Goal: Check status: Check status

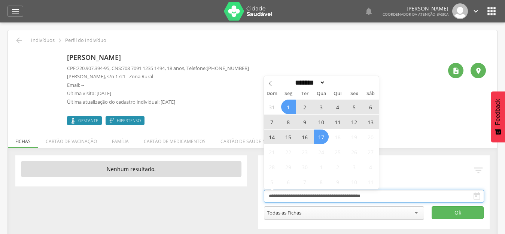
click at [328, 196] on input "**********" at bounding box center [374, 196] width 220 height 13
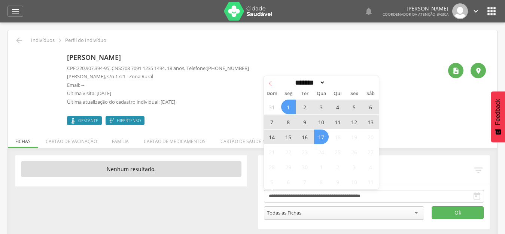
click at [273, 83] on span at bounding box center [270, 82] width 13 height 13
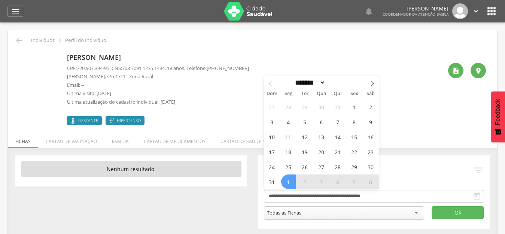
click at [272, 83] on icon at bounding box center [270, 83] width 5 height 5
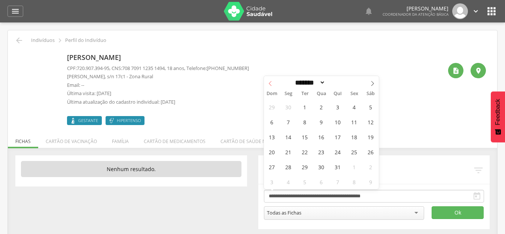
click at [272, 83] on icon at bounding box center [270, 83] width 5 height 5
select select "*"
click at [275, 109] on span "1" at bounding box center [272, 107] width 15 height 15
type input "**********"
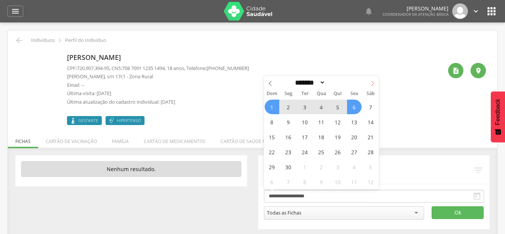
click at [372, 82] on icon at bounding box center [372, 83] width 5 height 5
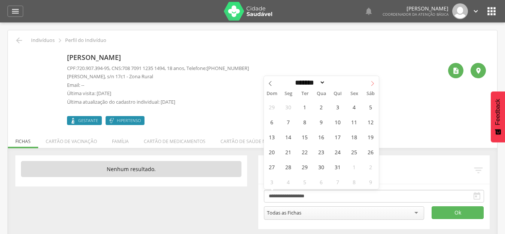
click at [372, 82] on icon at bounding box center [372, 83] width 5 height 5
select select "*"
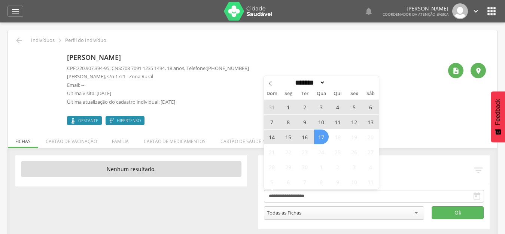
click at [322, 138] on span "17" at bounding box center [321, 137] width 15 height 15
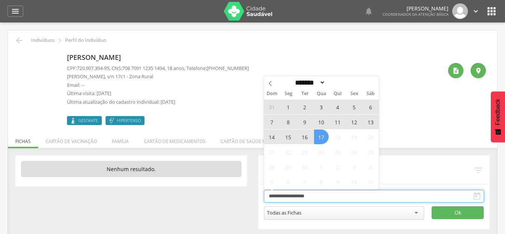
type input "**********"
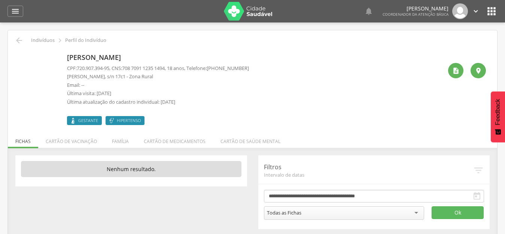
click at [432, 148] on div "1 Nenhum outro membro da família cadastrado. [PERSON_NAME] CNS: 704 2052 6735 4…" at bounding box center [252, 192] width 489 height 89
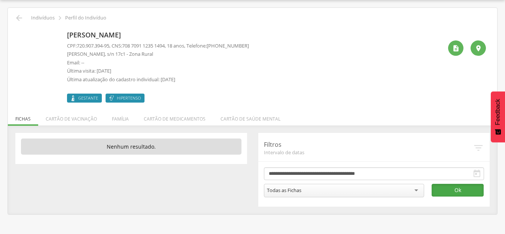
click at [468, 192] on button "Ok" at bounding box center [458, 190] width 52 height 13
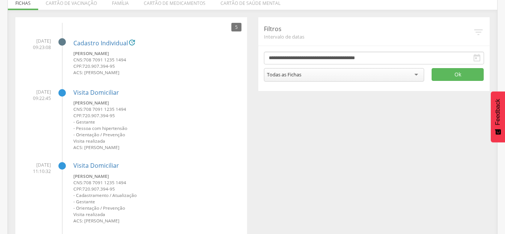
scroll to position [164, 0]
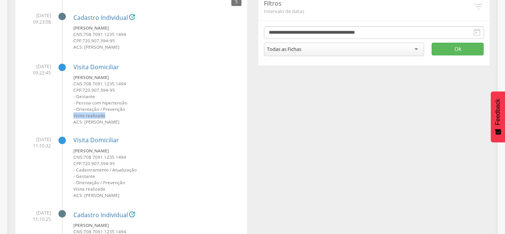
drag, startPoint x: 106, startPoint y: 115, endPoint x: 70, endPoint y: 115, distance: 36.3
click at [70, 115] on li "[DATE] 09:22:45 Visita [PERSON_NAME] CNS: 708 7091 1235 1494 CPF: 720.907.394-9…" at bounding box center [131, 92] width 220 height 68
click at [205, 124] on small "ACS: [PERSON_NAME]" at bounding box center [157, 122] width 168 height 6
click at [319, 137] on div "5 [DATE] 09:23:08 Cadastro Individual  [PERSON_NAME] CNS: 708 7091 1235 1494 C…" at bounding box center [252, 165] width 485 height 347
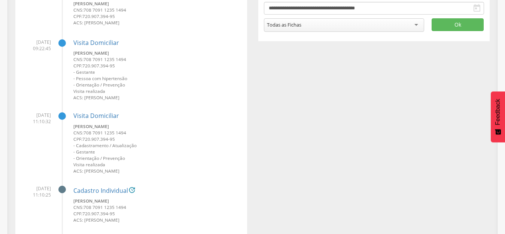
scroll to position [201, 0]
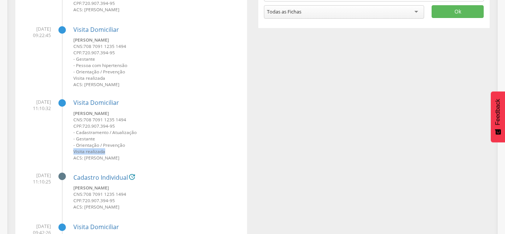
drag, startPoint x: 110, startPoint y: 154, endPoint x: 70, endPoint y: 152, distance: 39.4
click at [70, 152] on li "[DATE] 11:10:32 Visita [PERSON_NAME] CNS: 708 7091 1235 1494 CPF: 720.907.394-9…" at bounding box center [131, 127] width 220 height 68
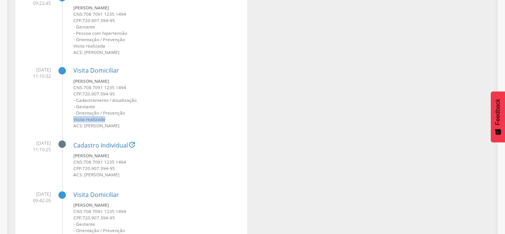
scroll to position [276, 0]
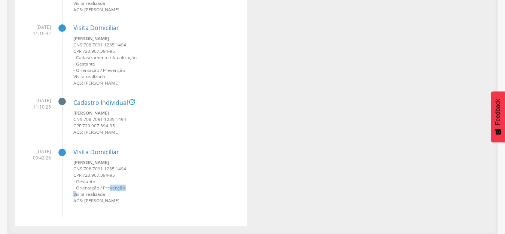
drag, startPoint x: 108, startPoint y: 191, endPoint x: 75, endPoint y: 194, distance: 33.5
click at [75, 194] on div "[PERSON_NAME] CNS: 708 7091 1235 1494 CPF: 720.907.394-95 - Gestante - Orientaç…" at bounding box center [157, 181] width 168 height 45
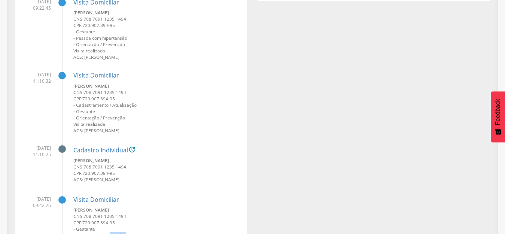
scroll to position [126, 0]
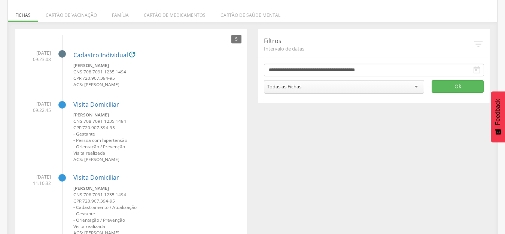
click at [379, 171] on div "5 [DATE] 09:23:08 Cadastro Individual  [PERSON_NAME] CNS: 708 7091 1235 1494 C…" at bounding box center [252, 202] width 485 height 347
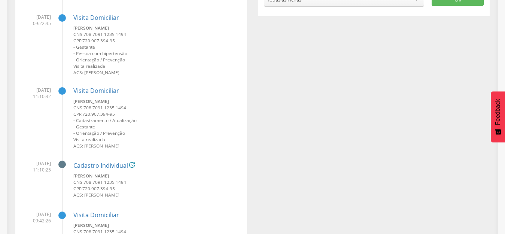
scroll to position [276, 0]
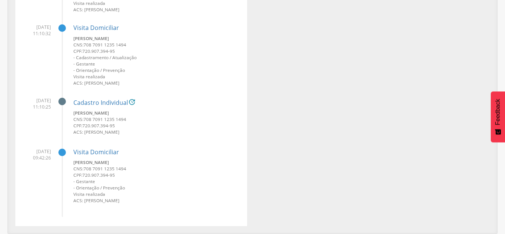
click at [356, 185] on div "5 [DATE] 09:23:08 Cadastro Individual  [PERSON_NAME] CNS: 708 7091 1235 1494 C…" at bounding box center [252, 52] width 485 height 347
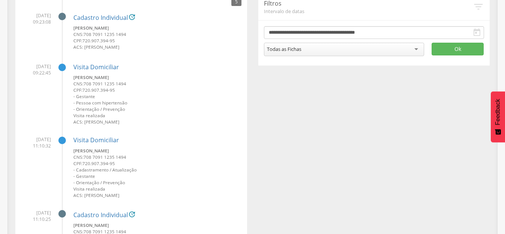
scroll to position [51, 0]
